Goal: Task Accomplishment & Management: Manage account settings

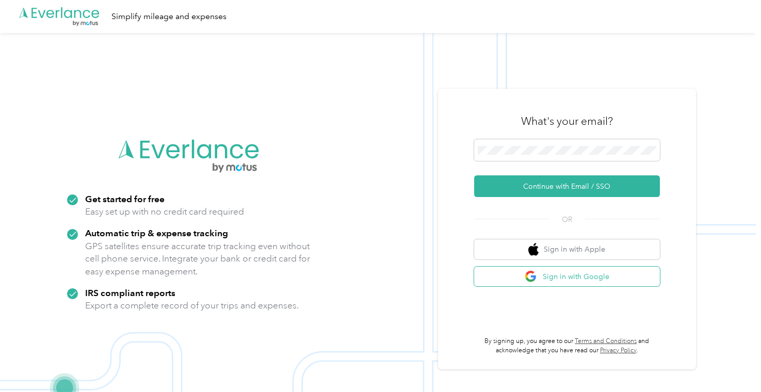
click at [581, 283] on button "Sign in with Google" at bounding box center [567, 277] width 186 height 20
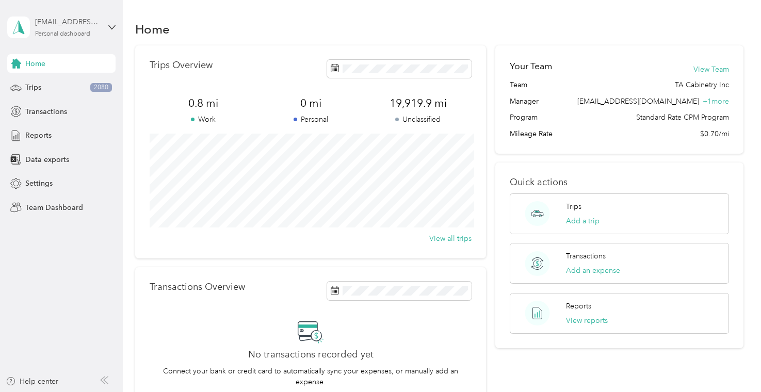
click at [53, 36] on div "Personal dashboard" at bounding box center [62, 34] width 55 height 6
click at [59, 87] on div "Team dashboard" at bounding box center [44, 84] width 55 height 11
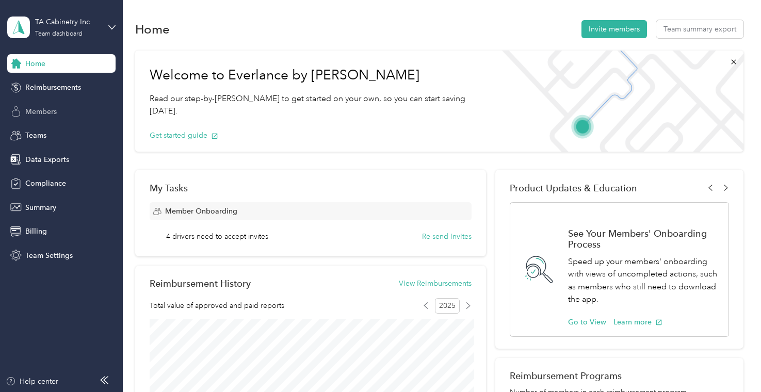
click at [59, 107] on div "Members" at bounding box center [61, 111] width 108 height 19
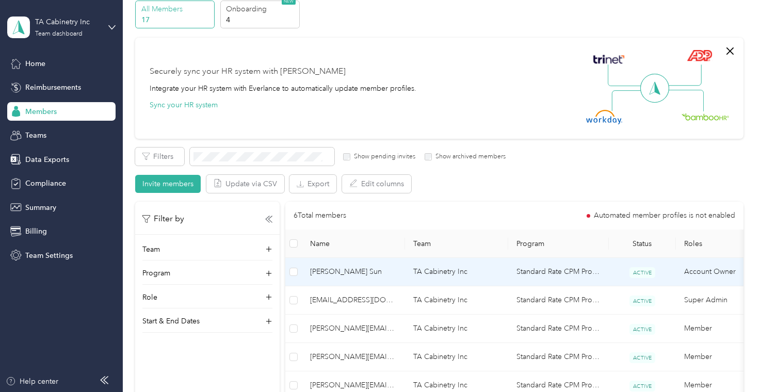
scroll to position [92, 0]
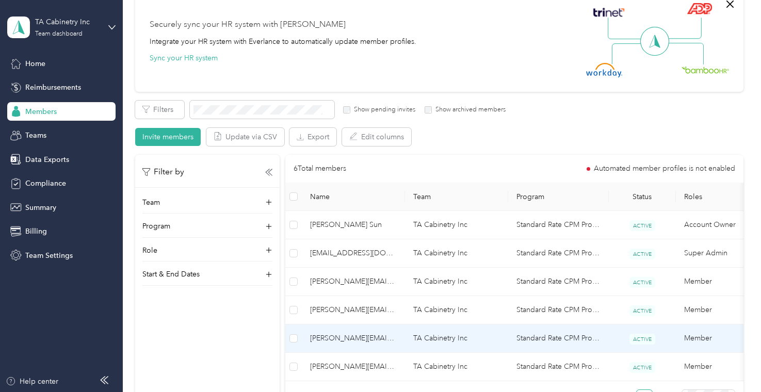
click at [345, 344] on span "[PERSON_NAME][EMAIL_ADDRESS][DOMAIN_NAME]" at bounding box center [353, 338] width 87 height 11
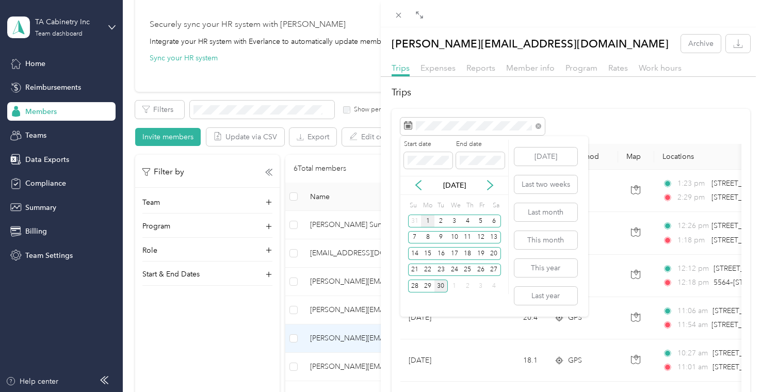
click at [429, 221] on div "1" at bounding box center [427, 221] width 13 height 13
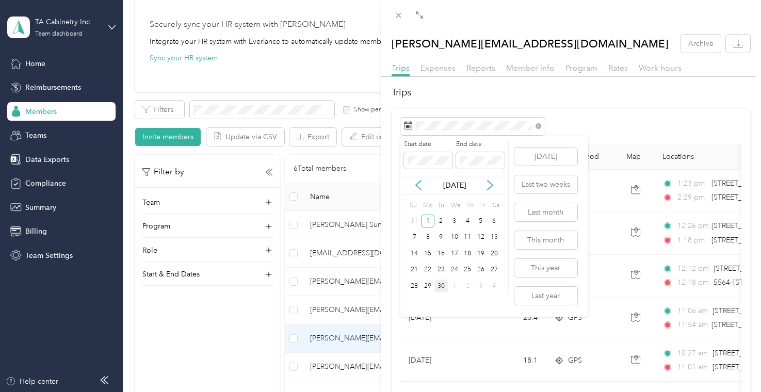
click at [439, 288] on div "30" at bounding box center [441, 286] width 13 height 13
